Goal: Task Accomplishment & Management: Manage account settings

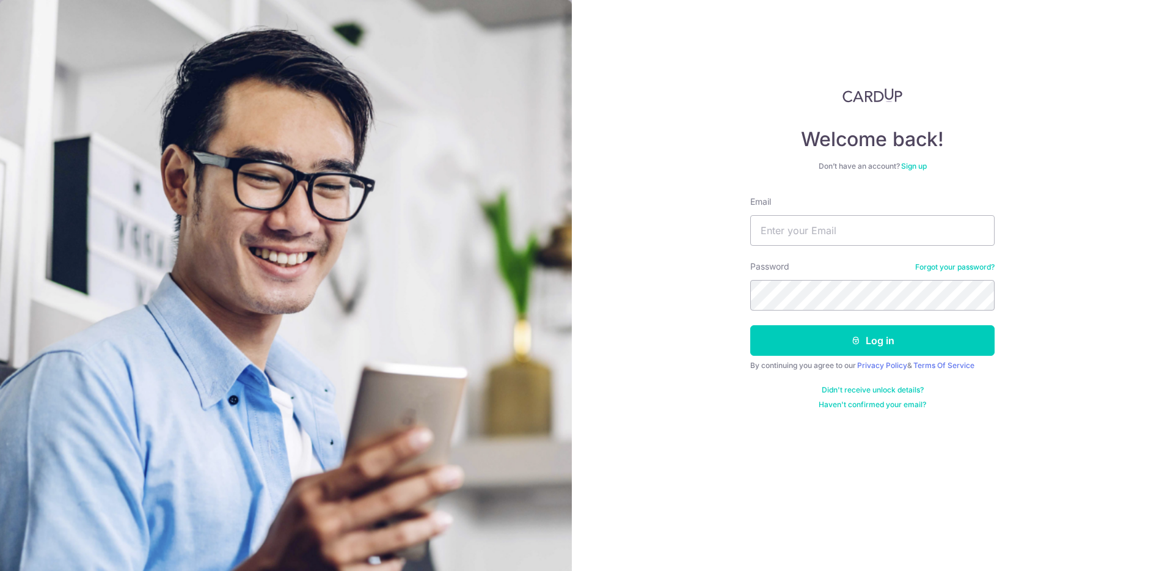
click at [749, 254] on div "Welcome back! Don’t have an account? Sign up Email Password Forgot your passwor…" at bounding box center [872, 285] width 601 height 571
click at [771, 233] on input "Email" at bounding box center [872, 230] width 244 height 31
click at [689, 256] on div "Welcome back! Don’t have an account? Sign up Email Password Forgot your passwor…" at bounding box center [872, 285] width 601 height 571
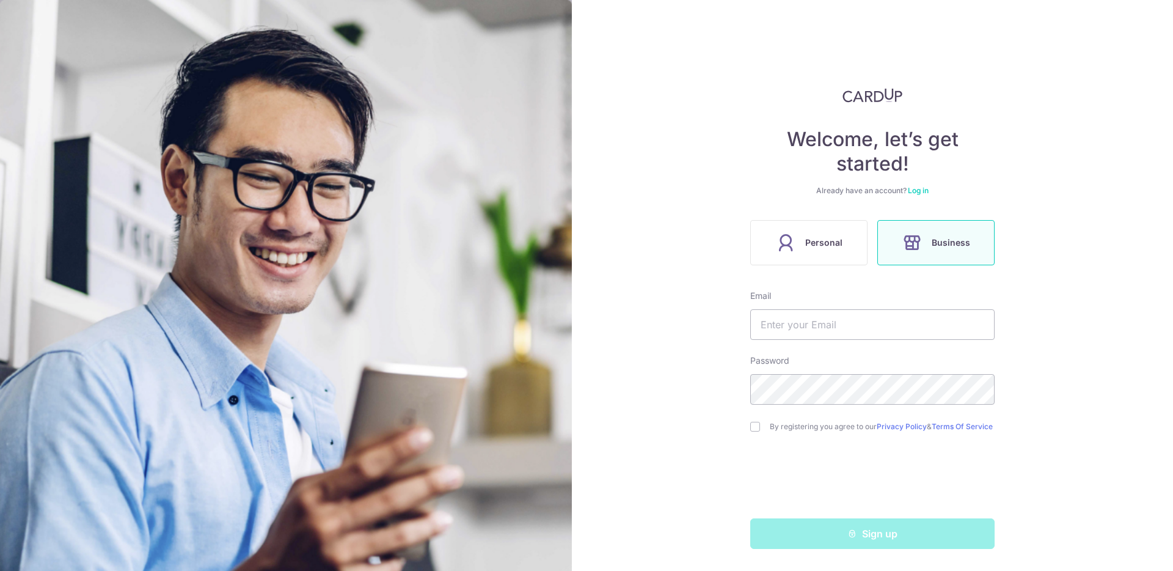
click at [829, 304] on div "Email" at bounding box center [872, 315] width 244 height 50
click at [822, 323] on input "text" at bounding box center [872, 324] width 244 height 31
type input "matthias@moonbridgevpn.com"
click at [757, 430] on input "checkbox" at bounding box center [755, 427] width 10 height 10
checkbox input "true"
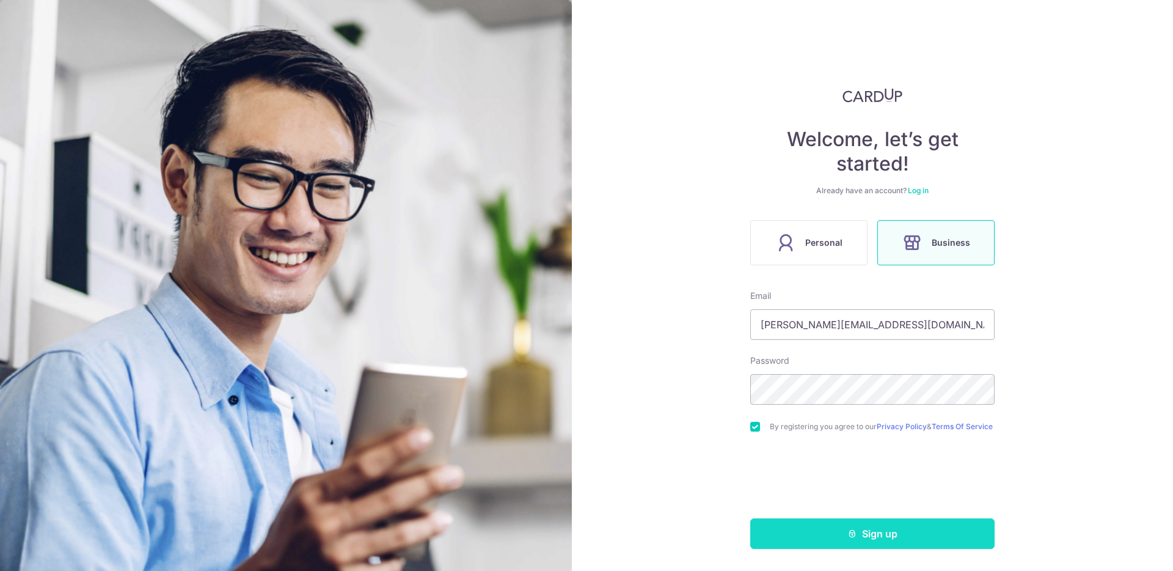
click at [842, 528] on button "Sign up" at bounding box center [872, 533] width 244 height 31
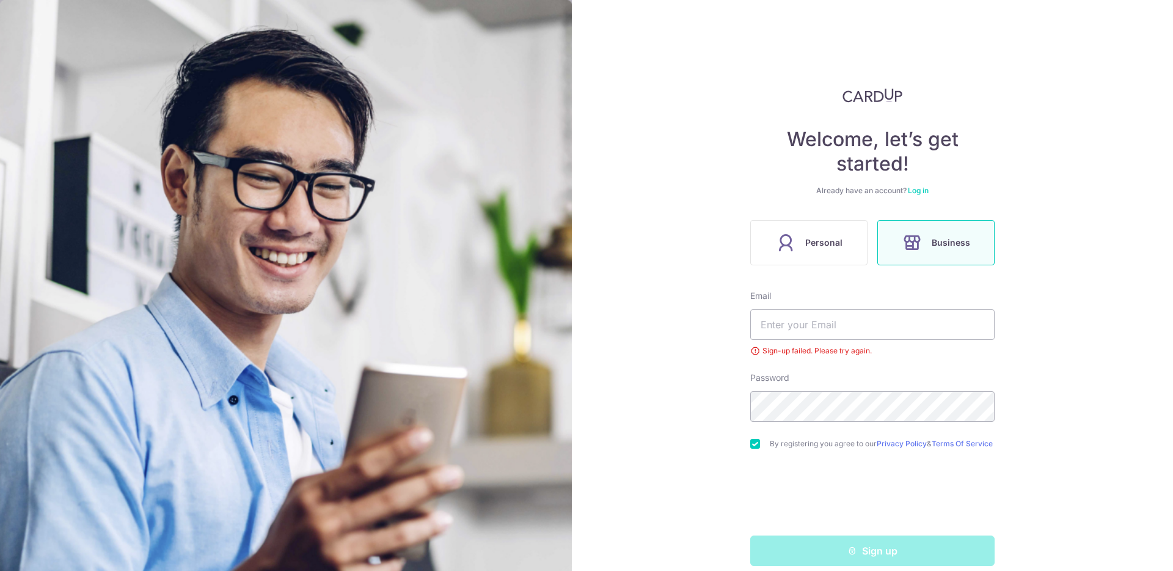
scroll to position [20, 0]
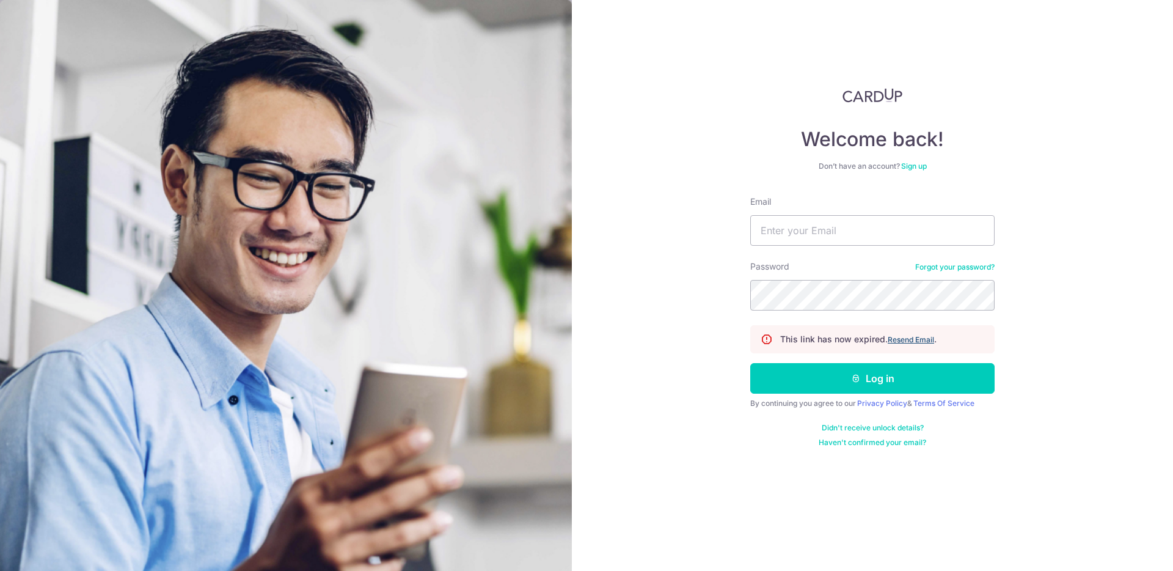
click at [892, 341] on u "Resend Email" at bounding box center [911, 339] width 46 height 9
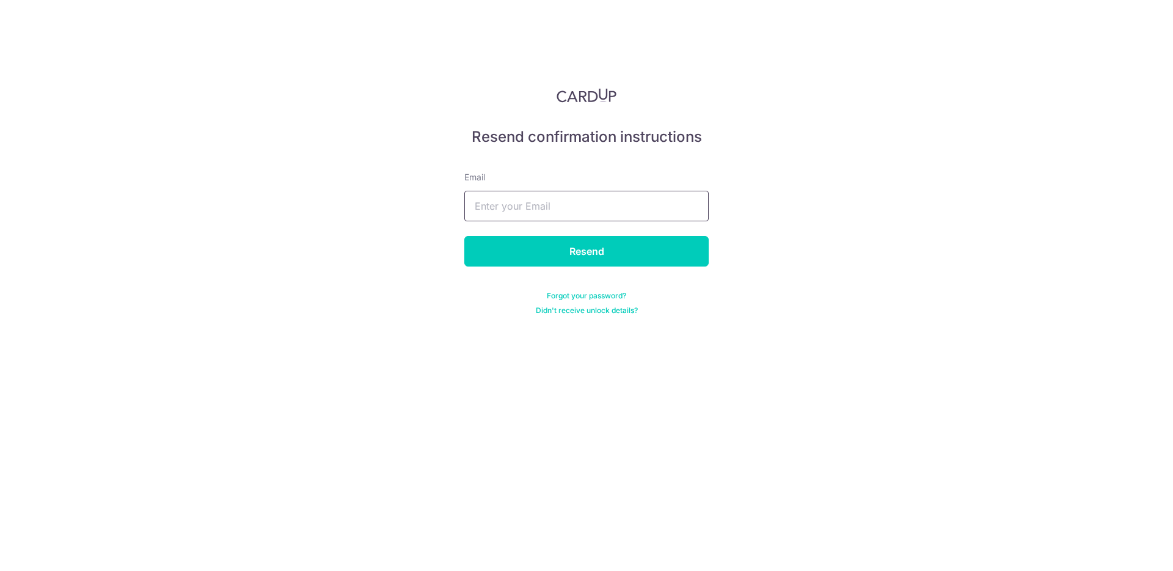
click at [567, 215] on input "text" at bounding box center [586, 206] width 244 height 31
type input "matthias@moonbridgevpn.com"
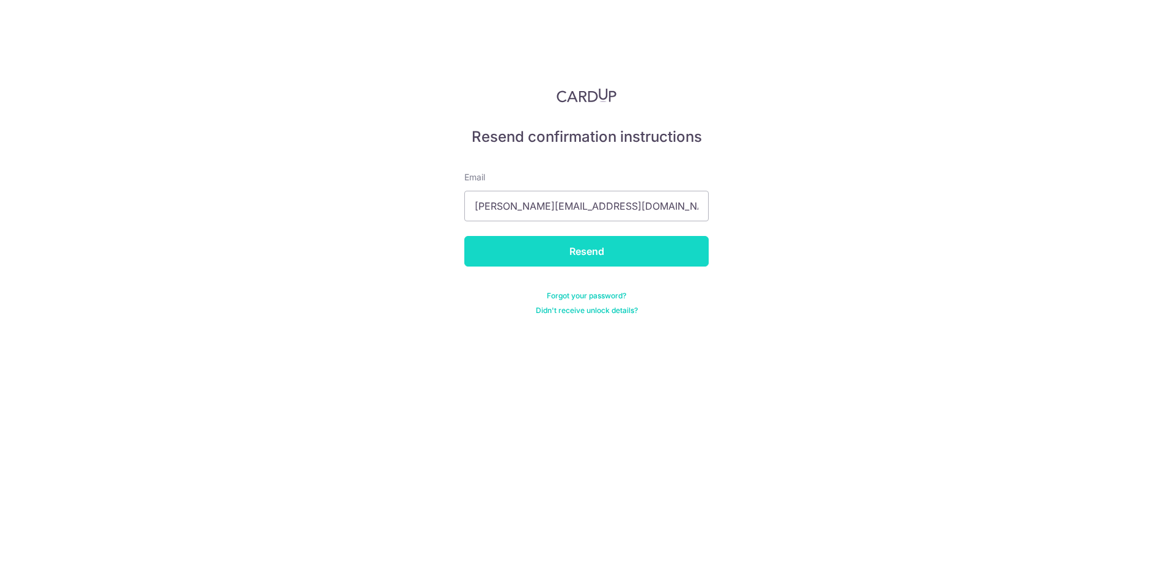
click at [571, 259] on input "Resend" at bounding box center [586, 251] width 244 height 31
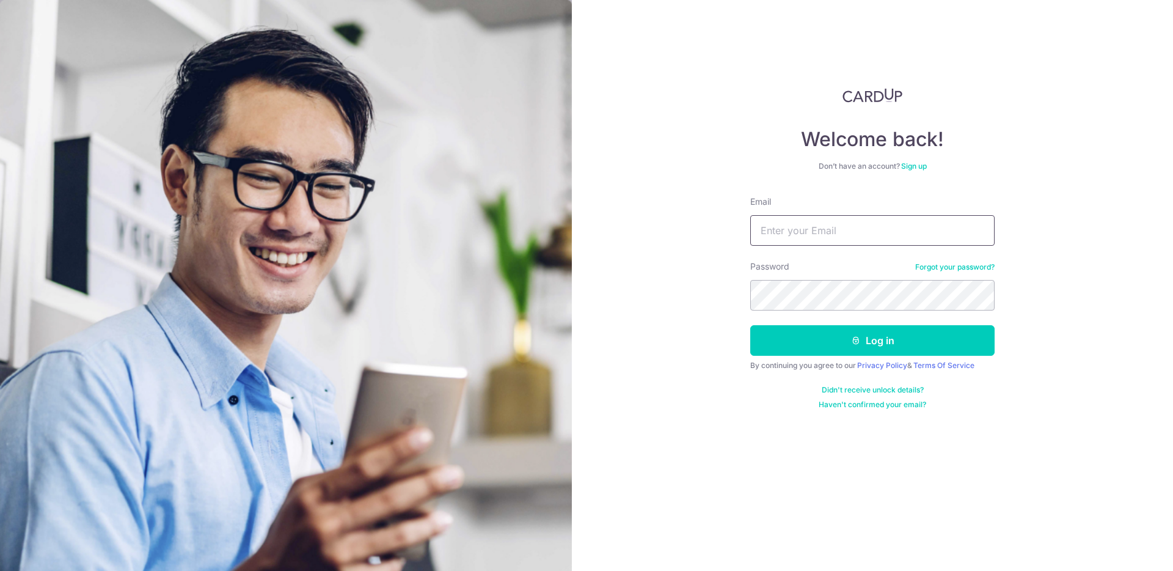
click at [853, 230] on input "Email" at bounding box center [872, 230] width 244 height 31
type input "[PERSON_NAME][EMAIL_ADDRESS][DOMAIN_NAME]"
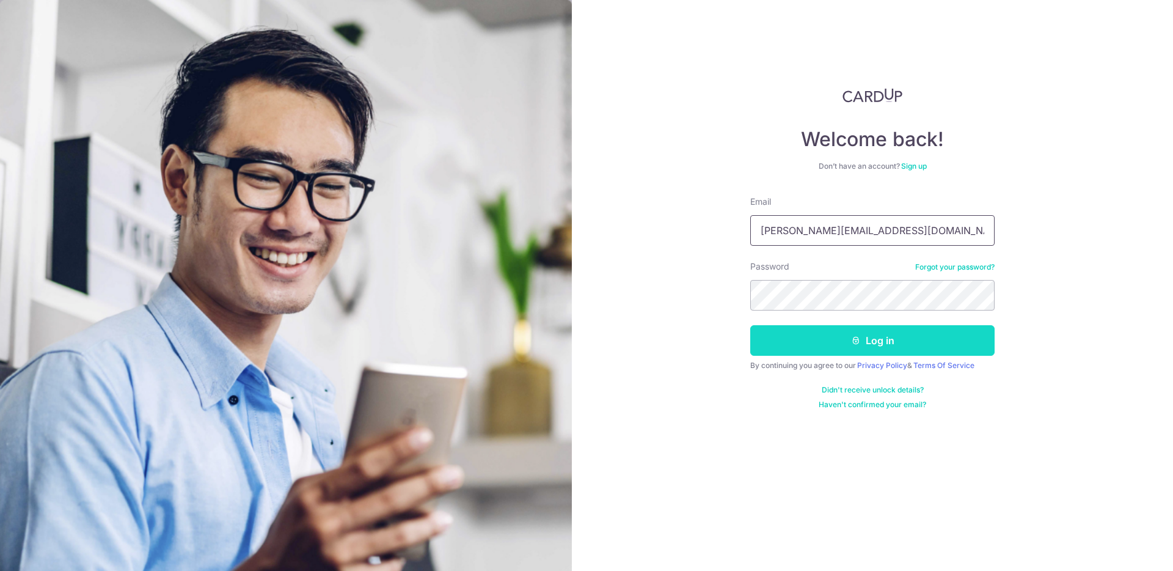
click at [750, 325] on button "Log in" at bounding box center [872, 340] width 244 height 31
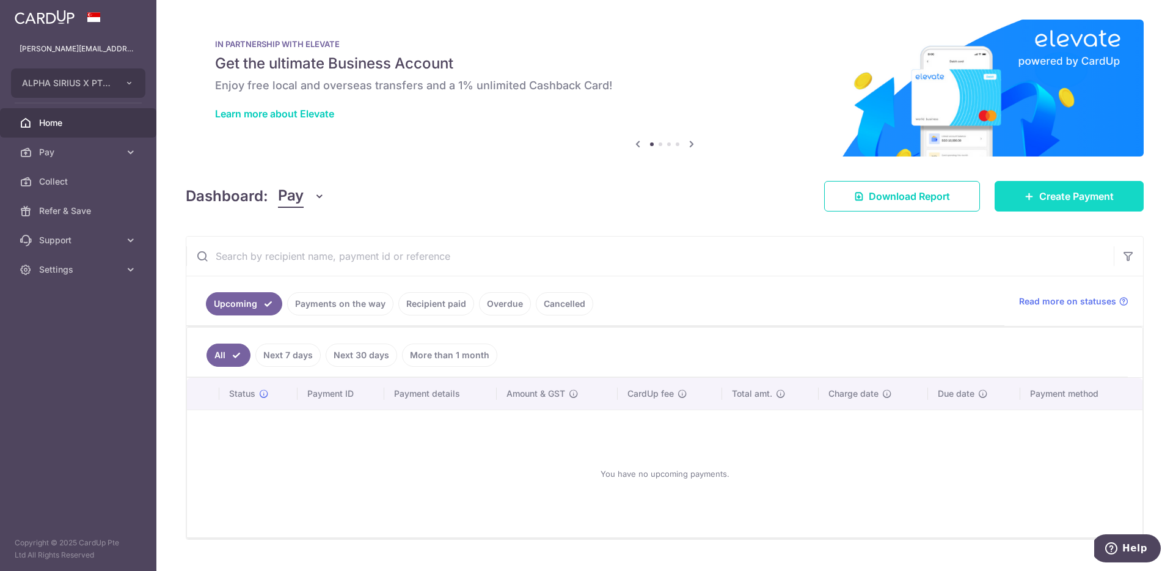
click at [1084, 206] on link "Create Payment" at bounding box center [1069, 196] width 149 height 31
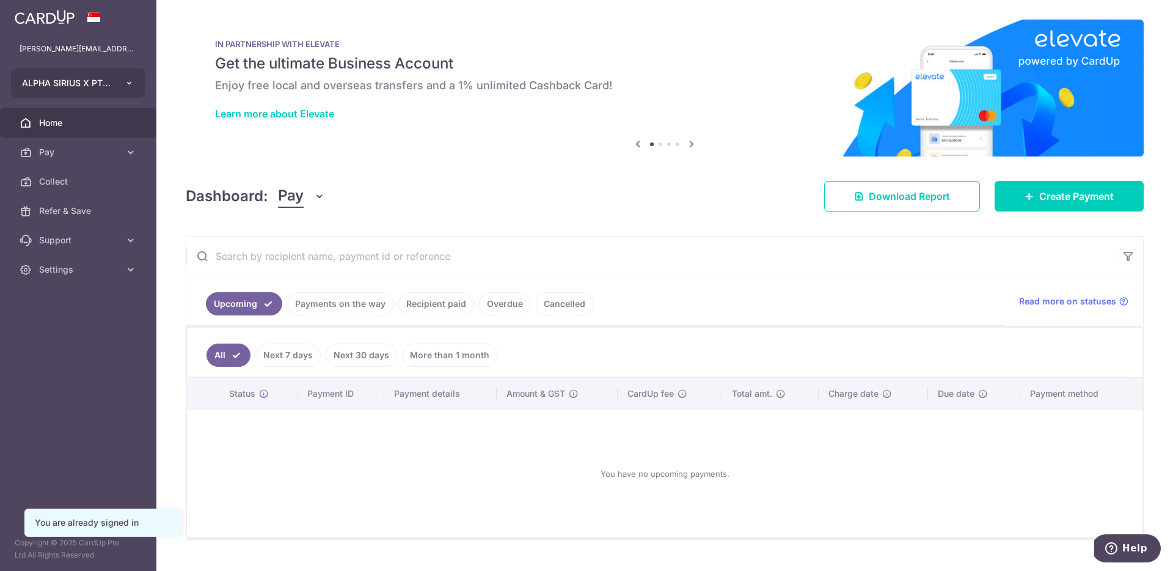
click at [129, 85] on icon "button" at bounding box center [130, 83] width 10 height 10
click at [336, 457] on div "You have no upcoming payments." at bounding box center [665, 474] width 926 height 108
click at [112, 274] on div at bounding box center [592, 288] width 1185 height 576
click at [54, 263] on span "Settings" at bounding box center [79, 269] width 81 height 12
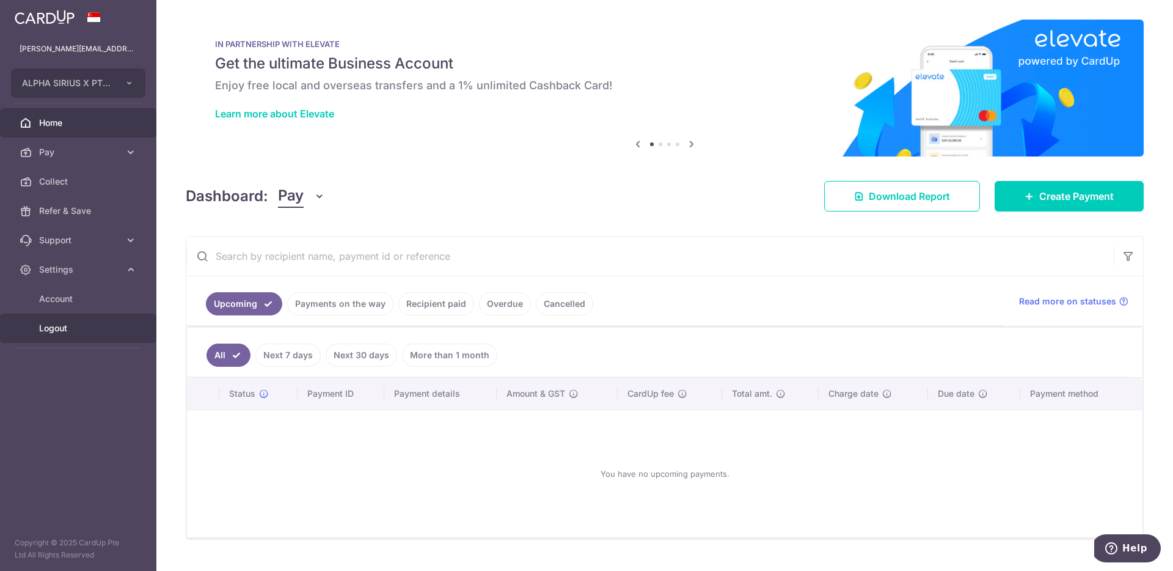
click at [62, 331] on span "Logout" at bounding box center [79, 328] width 81 height 12
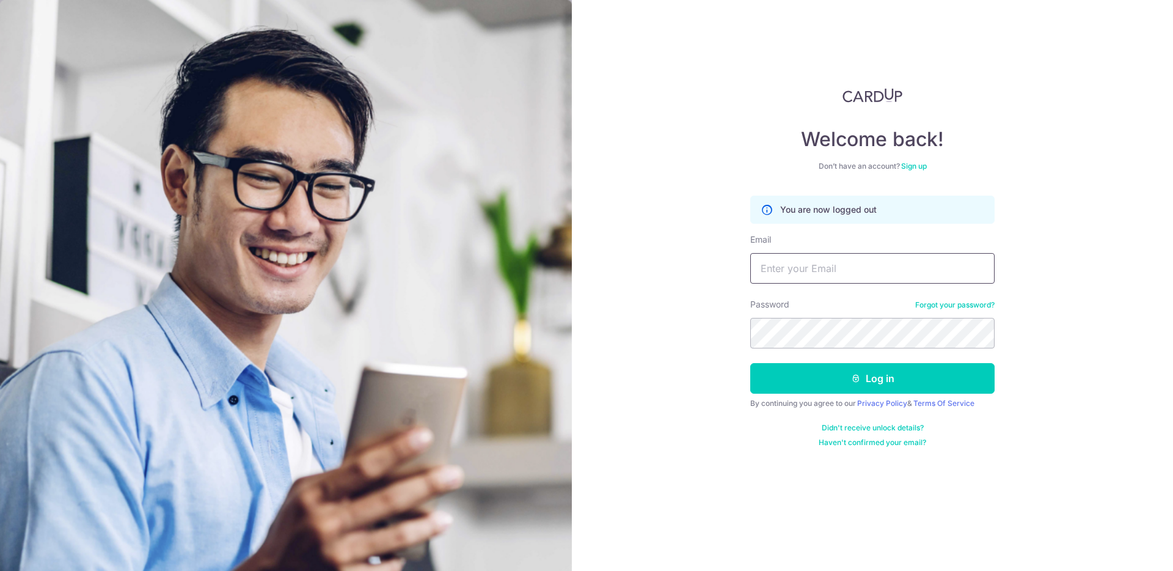
click at [818, 265] on input "Email" at bounding box center [872, 268] width 244 height 31
click at [733, 257] on div "Welcome back! Don’t have an account? Sign up You are now logged out Email Passw…" at bounding box center [872, 285] width 601 height 571
click at [923, 165] on link "Sign up" at bounding box center [914, 165] width 26 height 9
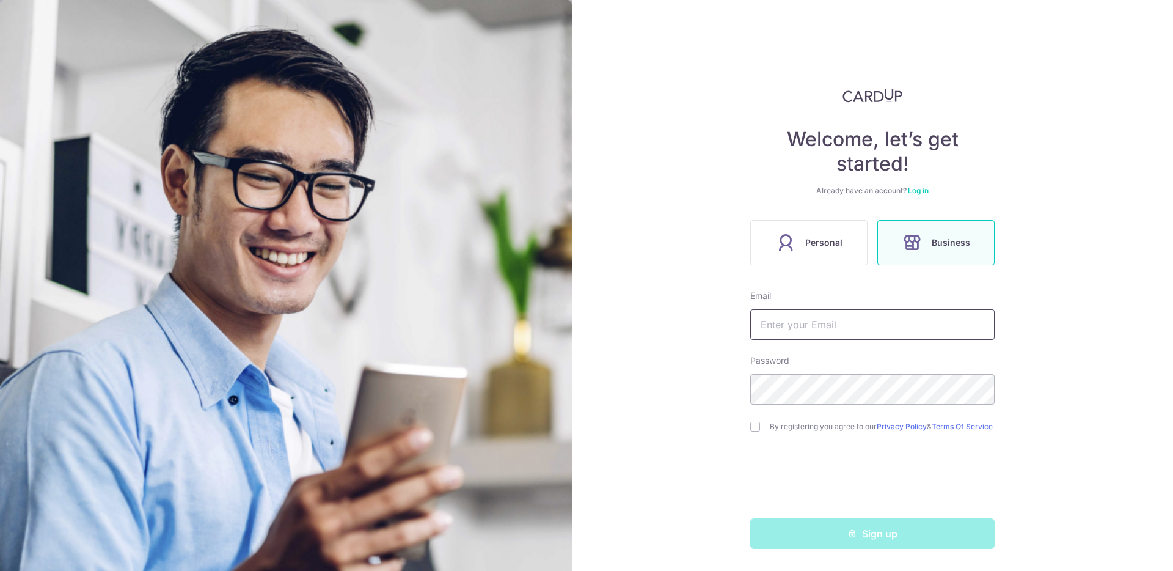
click at [840, 317] on input "text" at bounding box center [872, 324] width 244 height 31
type input "[PERSON_NAME][EMAIL_ADDRESS][DOMAIN_NAME]"
click at [752, 430] on input "checkbox" at bounding box center [755, 427] width 10 height 10
checkbox input "true"
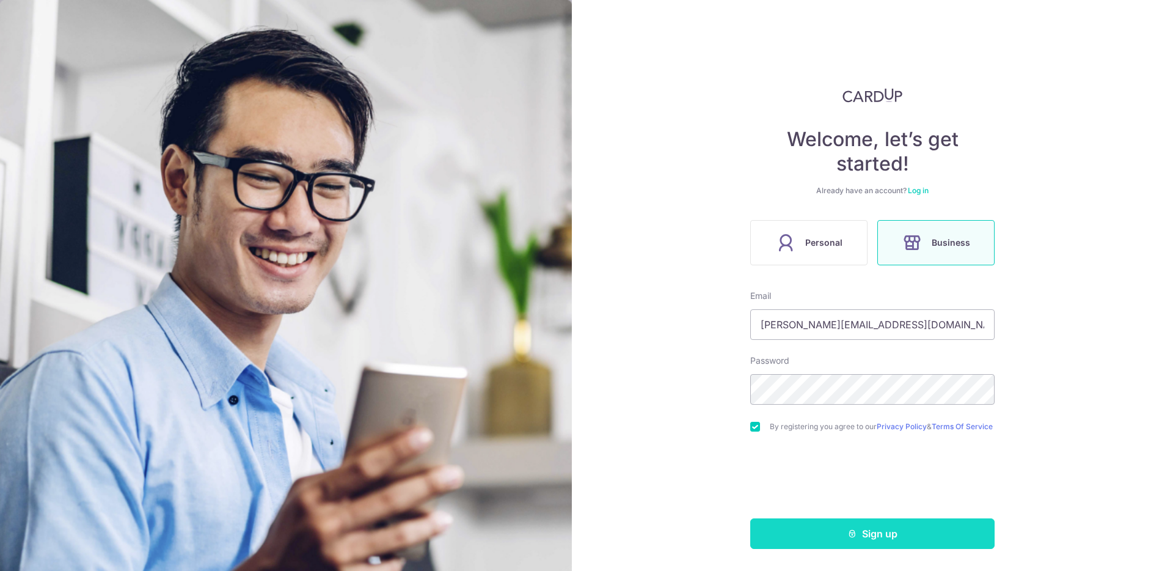
click at [796, 537] on button "Sign up" at bounding box center [872, 533] width 244 height 31
